Goal: Information Seeking & Learning: Learn about a topic

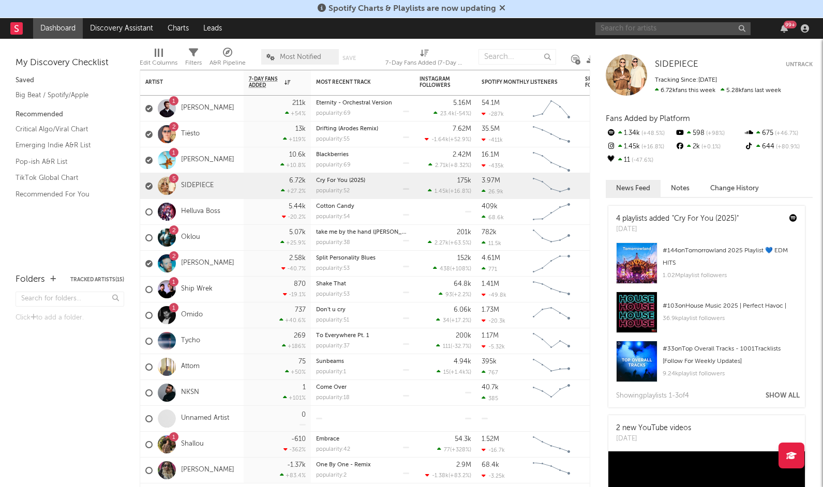
click at [628, 32] on input "text" at bounding box center [673, 28] width 155 height 13
type input "hazbin hotel"
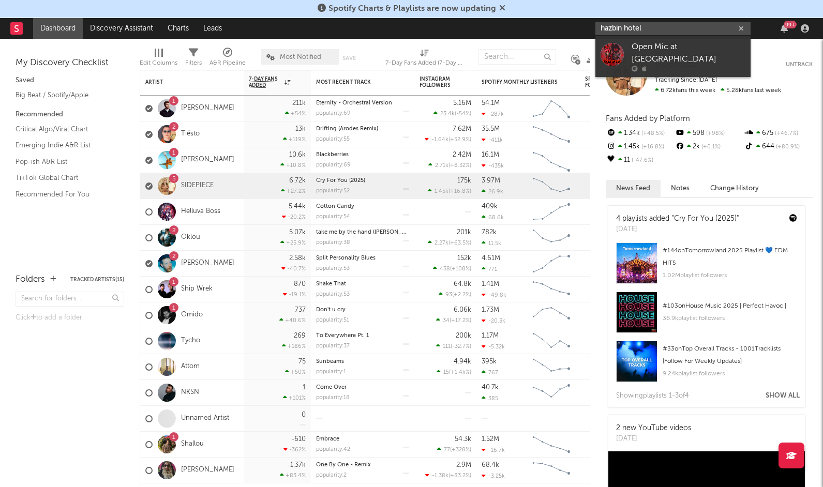
click at [648, 25] on input "hazbin hotel" at bounding box center [673, 28] width 155 height 13
type input "h"
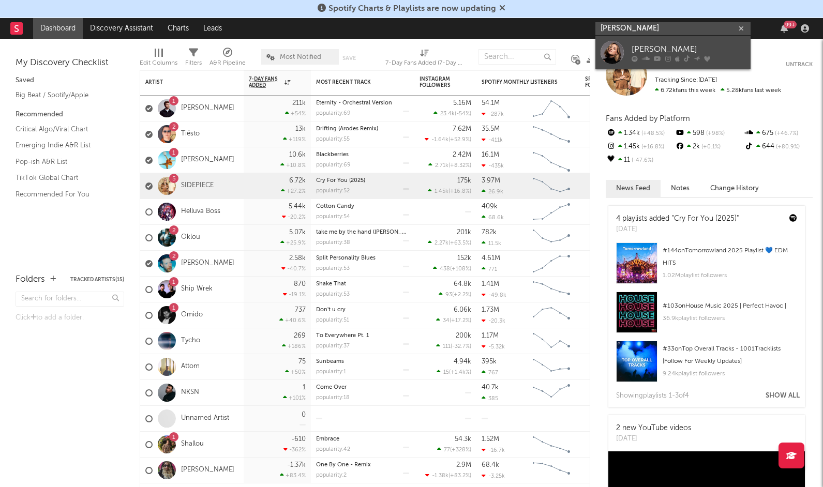
type input "[PERSON_NAME]"
click at [655, 46] on div "[PERSON_NAME]" at bounding box center [689, 49] width 114 height 12
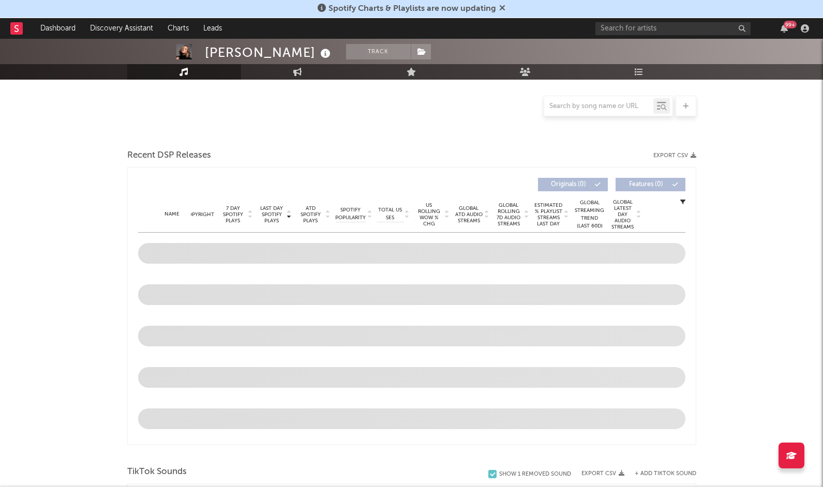
scroll to position [273, 0]
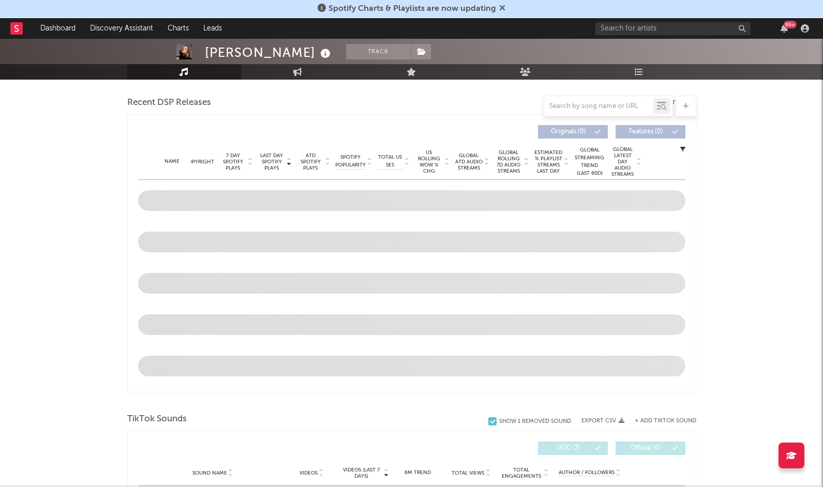
select select "6m"
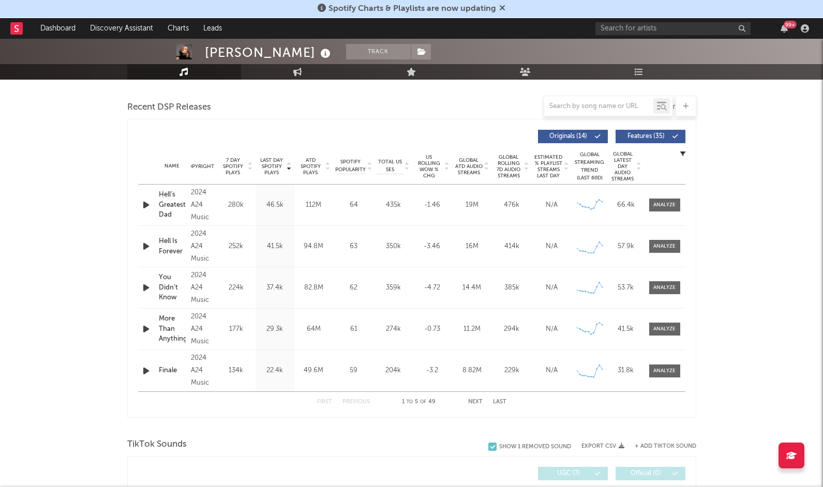
scroll to position [362, 0]
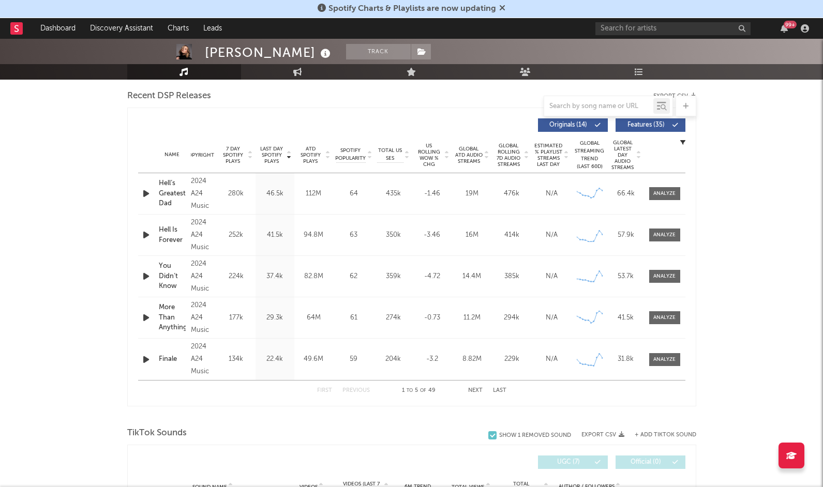
click at [475, 389] on button "Next" at bounding box center [475, 391] width 14 height 6
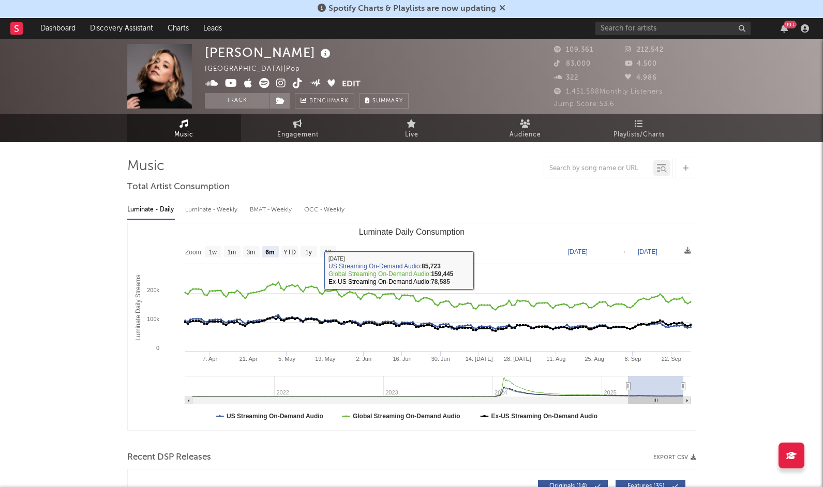
scroll to position [0, 0]
